Goal: Information Seeking & Learning: Check status

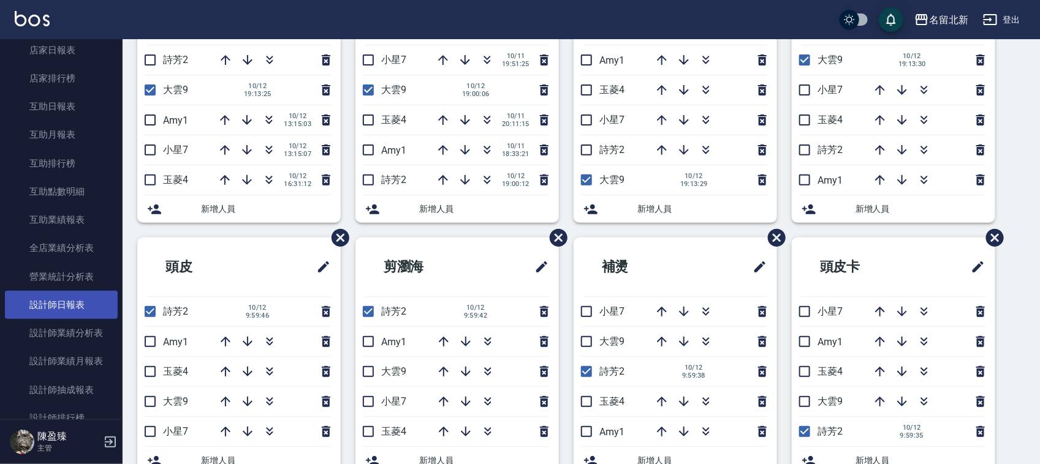
scroll to position [460, 0]
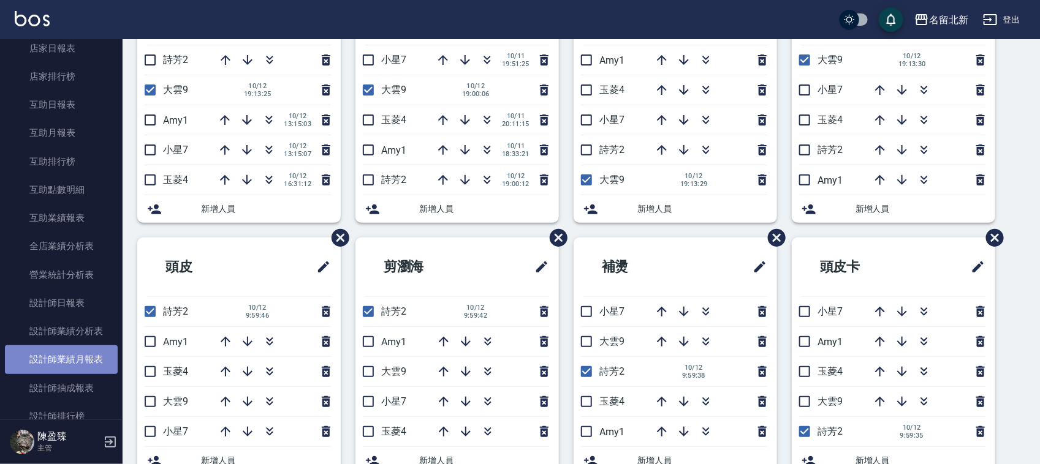
click at [89, 360] on link "設計師業績月報表" at bounding box center [61, 360] width 113 height 28
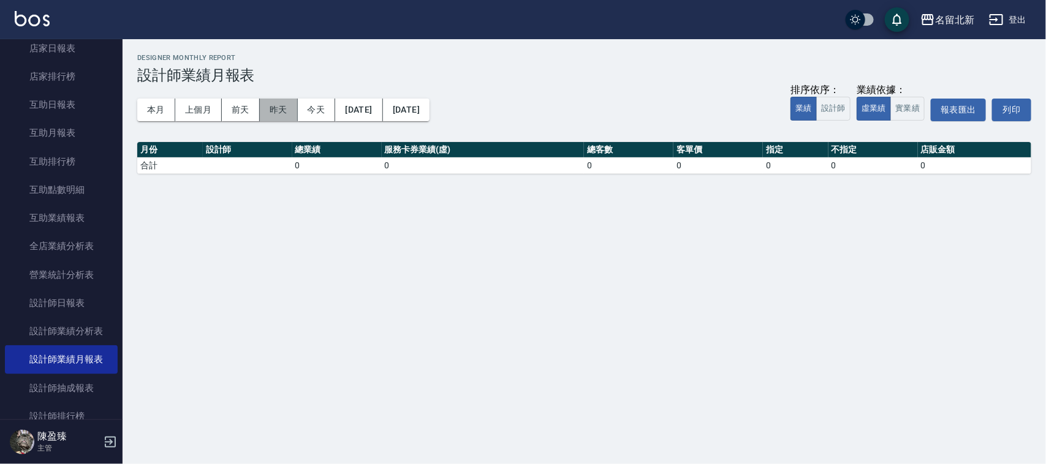
click at [289, 112] on button "昨天" at bounding box center [279, 110] width 38 height 23
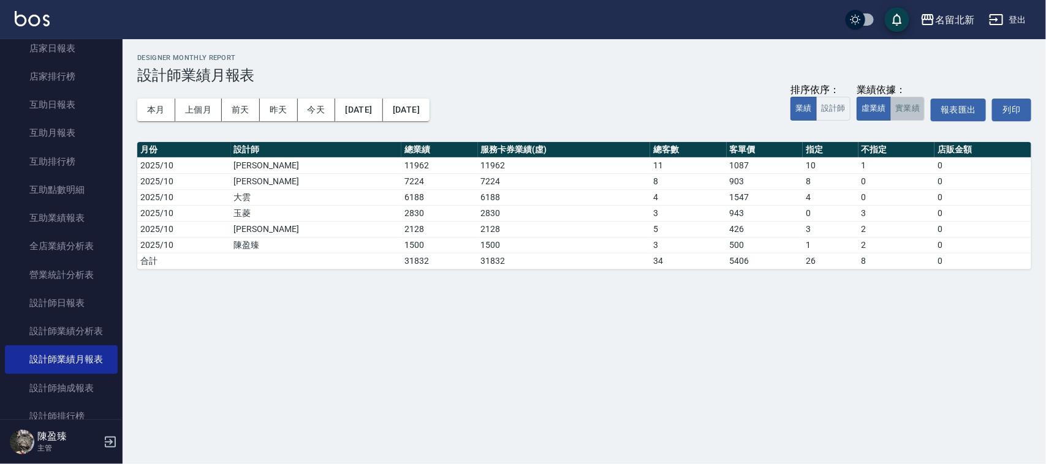
click at [917, 112] on button "實業績" at bounding box center [907, 109] width 34 height 24
click at [164, 102] on button "本月" at bounding box center [156, 110] width 38 height 23
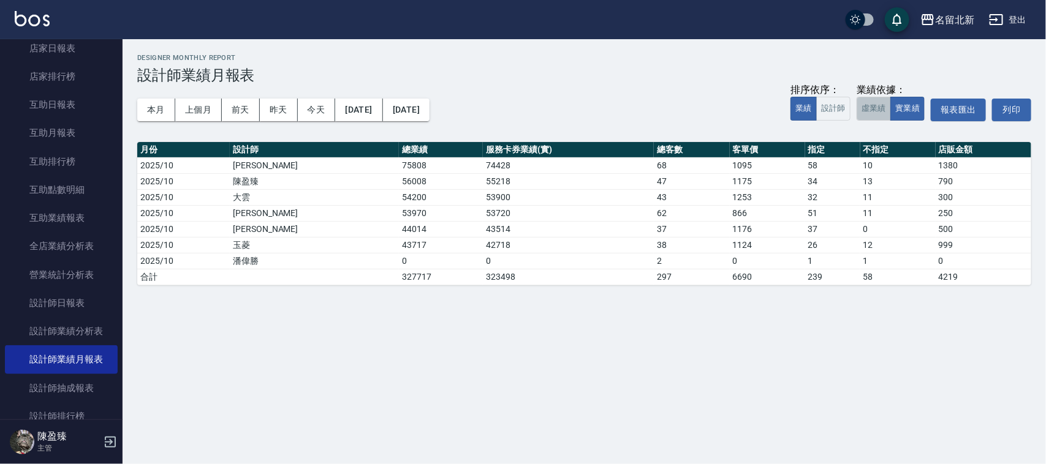
click at [883, 107] on button "虛業績" at bounding box center [874, 109] width 34 height 24
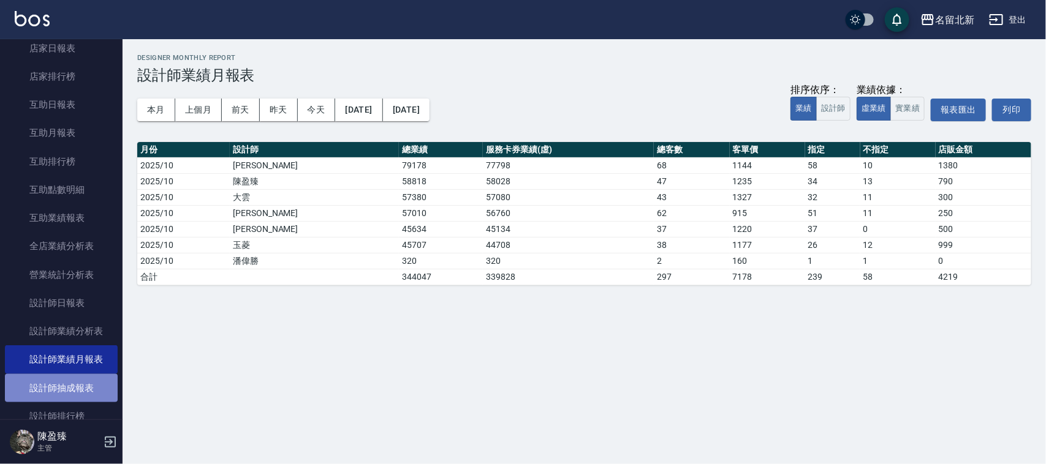
click at [66, 380] on link "設計師抽成報表" at bounding box center [61, 388] width 113 height 28
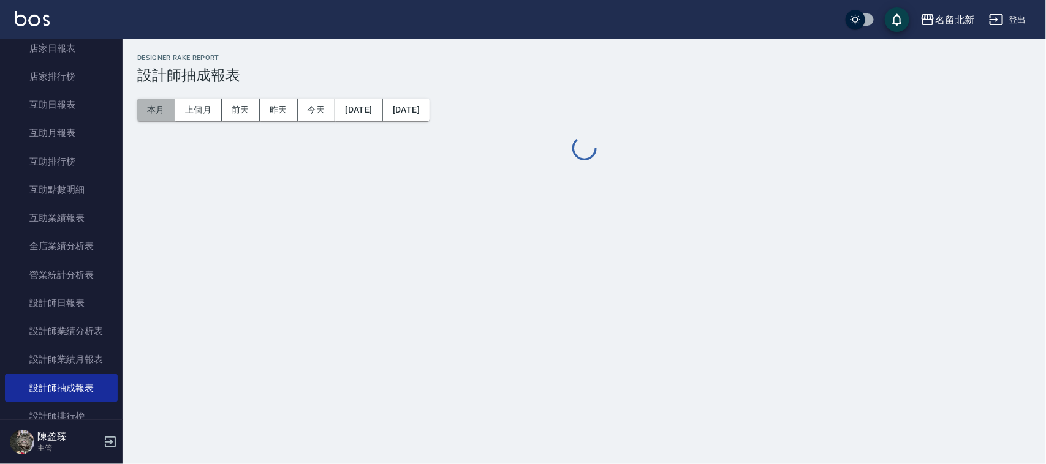
click at [166, 112] on button "本月" at bounding box center [156, 110] width 38 height 23
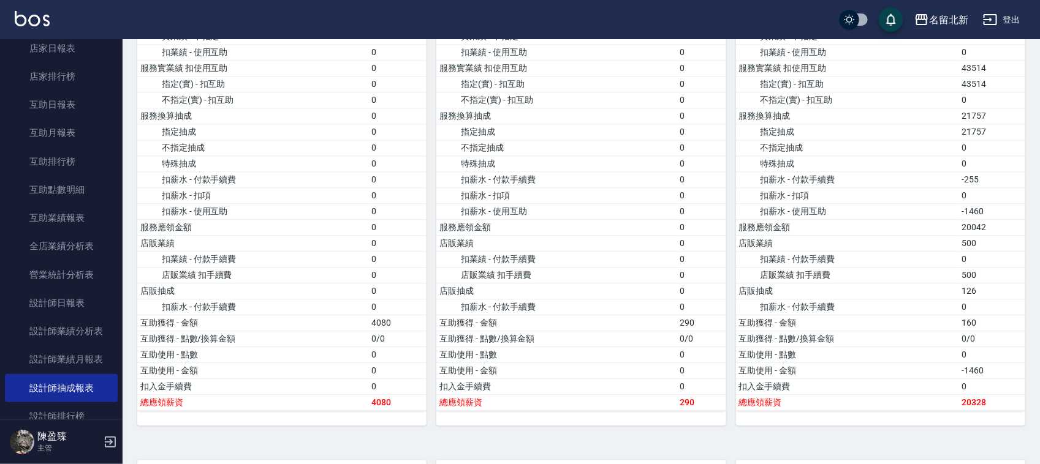
scroll to position [1379, 0]
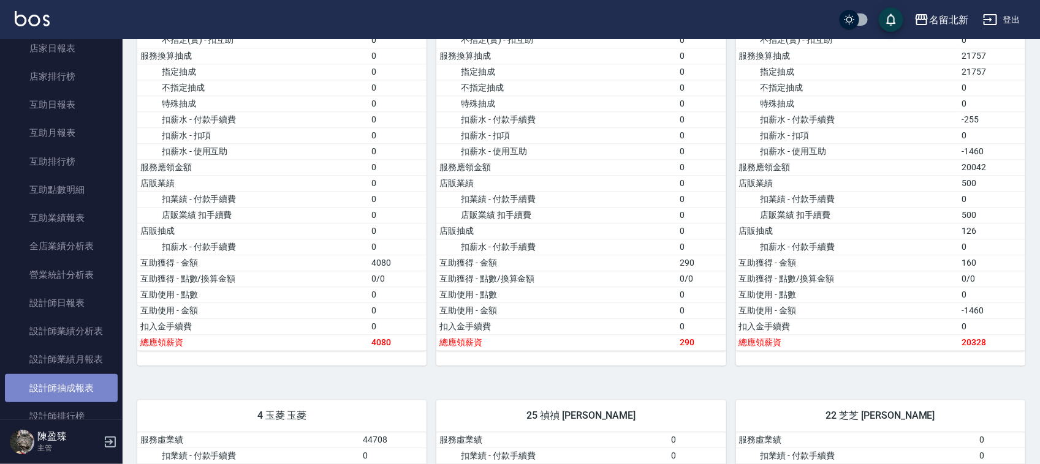
click at [89, 387] on link "設計師抽成報表" at bounding box center [61, 388] width 113 height 28
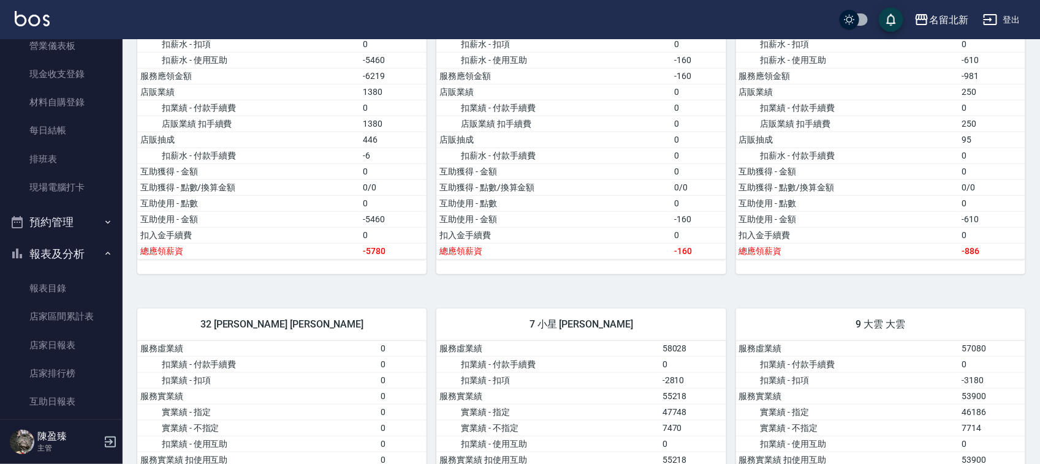
scroll to position [153, 0]
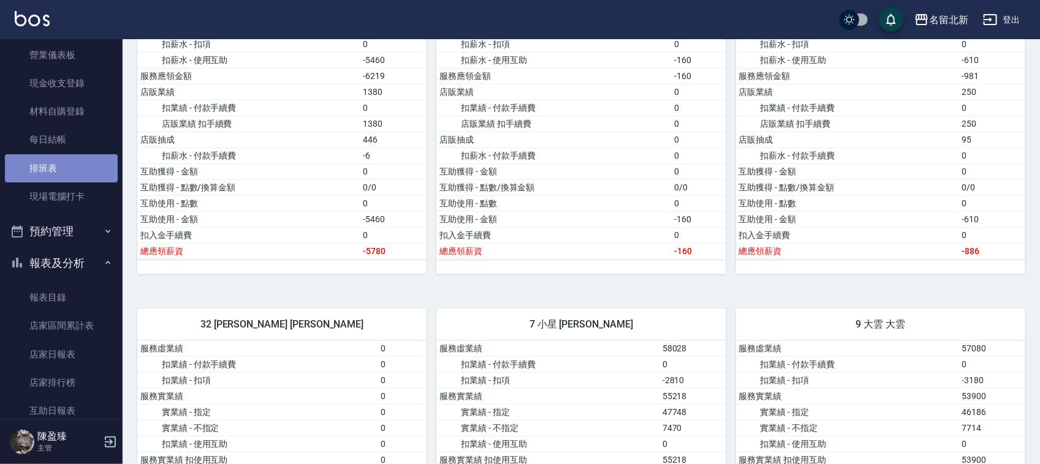
click at [61, 168] on link "排班表" at bounding box center [61, 168] width 113 height 28
